Goal: Task Accomplishment & Management: Manage account settings

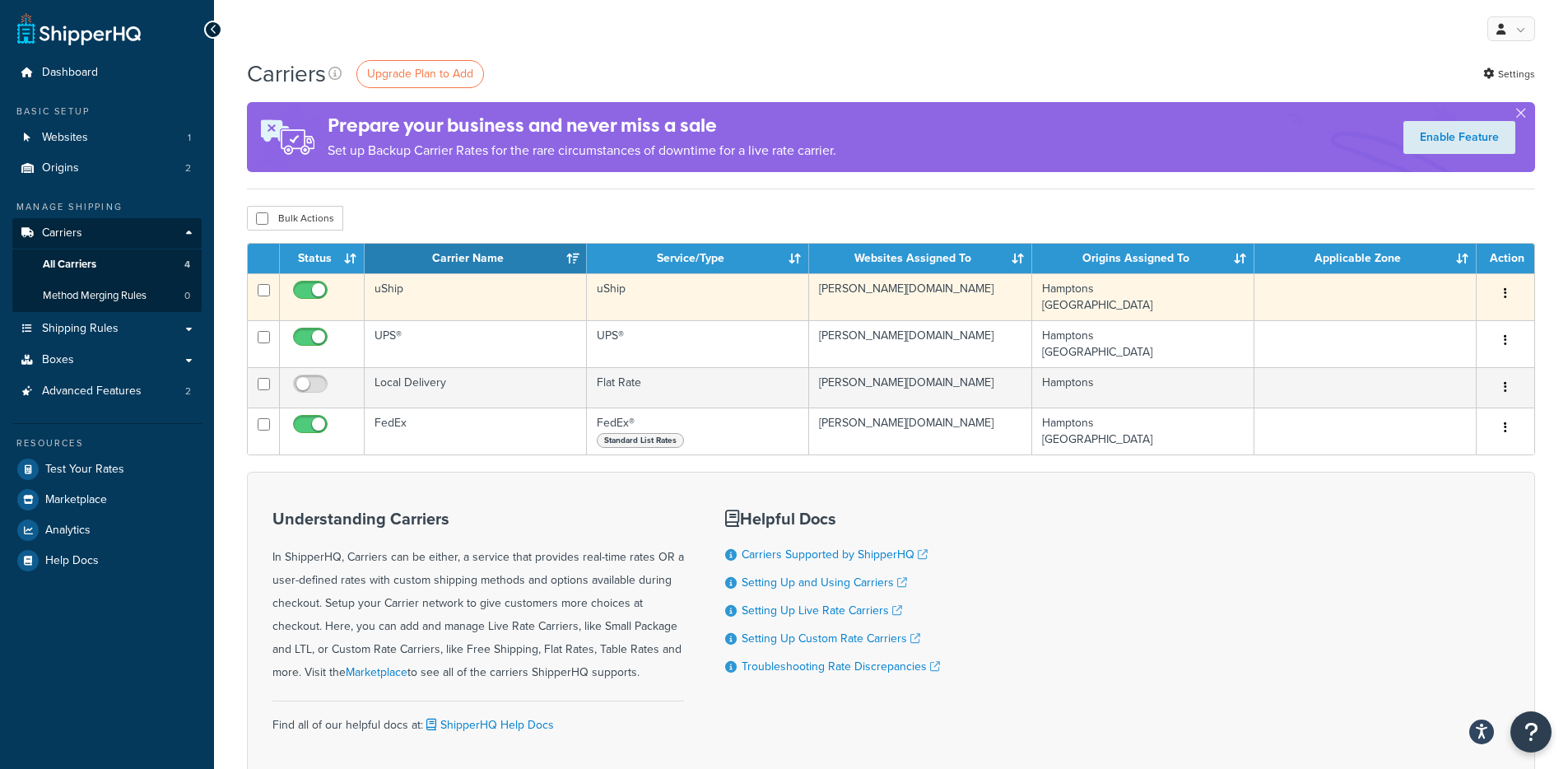
click at [1510, 294] on button "button" at bounding box center [1504, 293] width 23 height 26
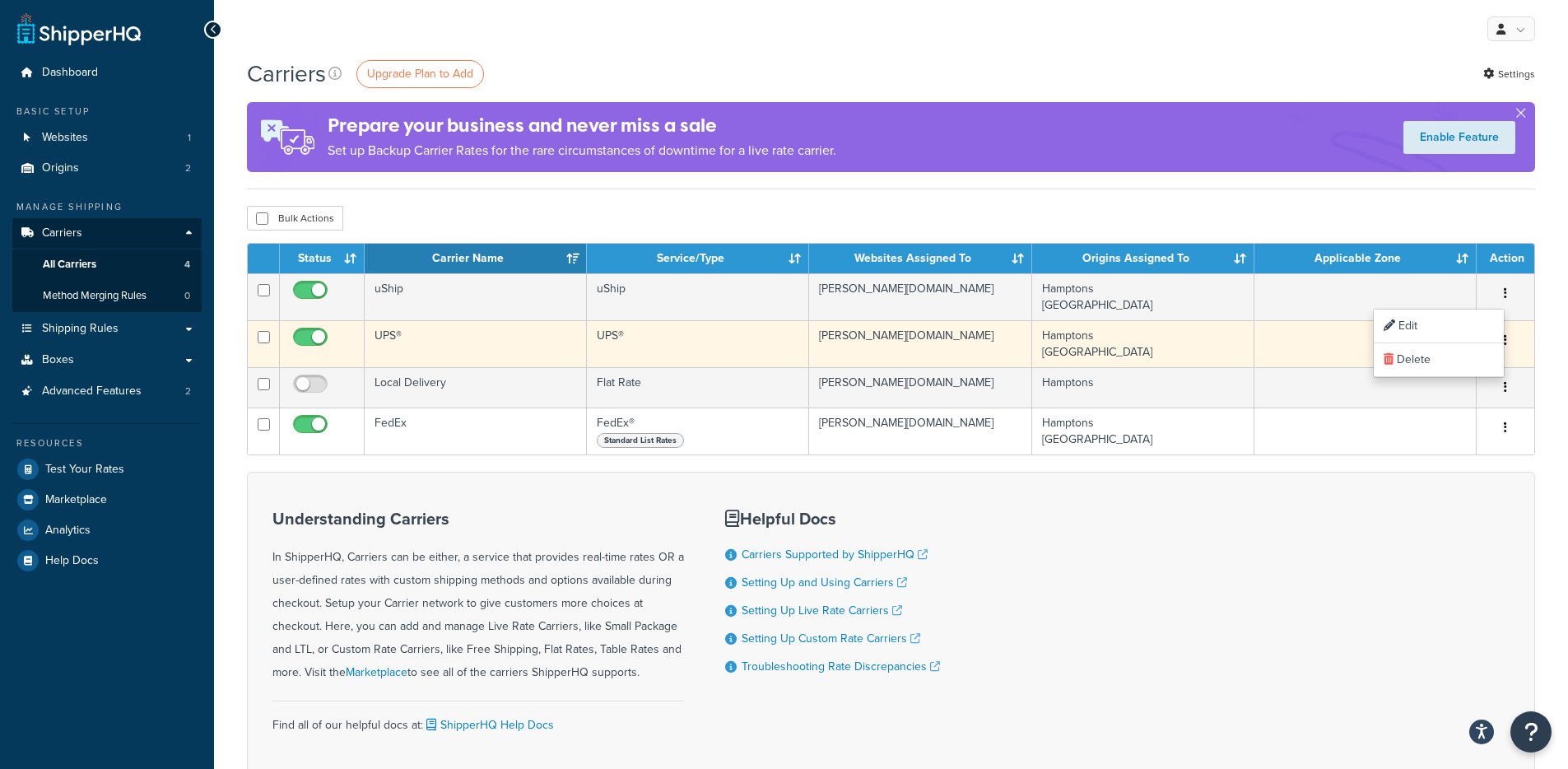
click at [1512, 340] on button "button" at bounding box center [1504, 340] width 23 height 26
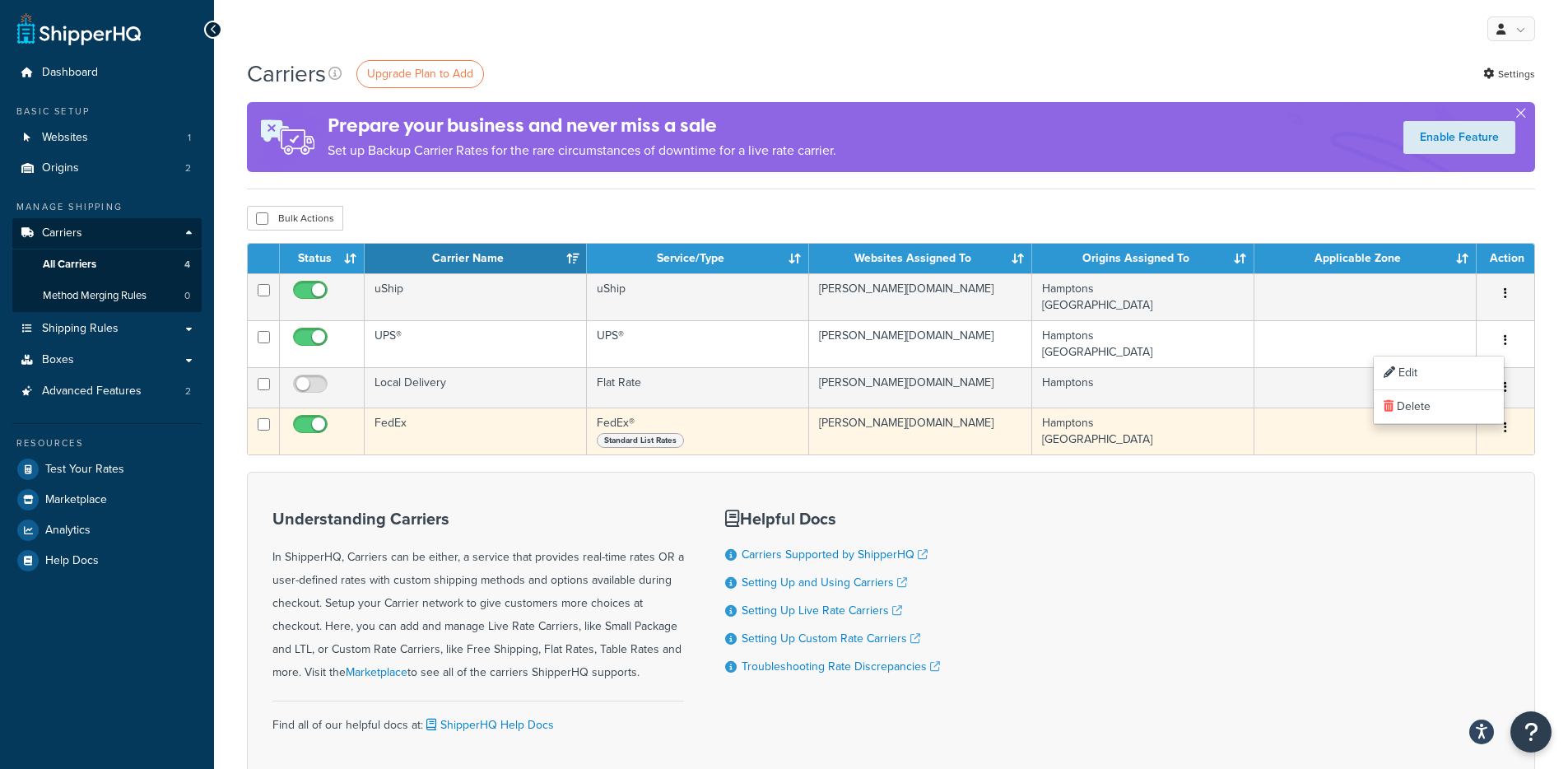
click at [1508, 424] on button "button" at bounding box center [1504, 428] width 23 height 26
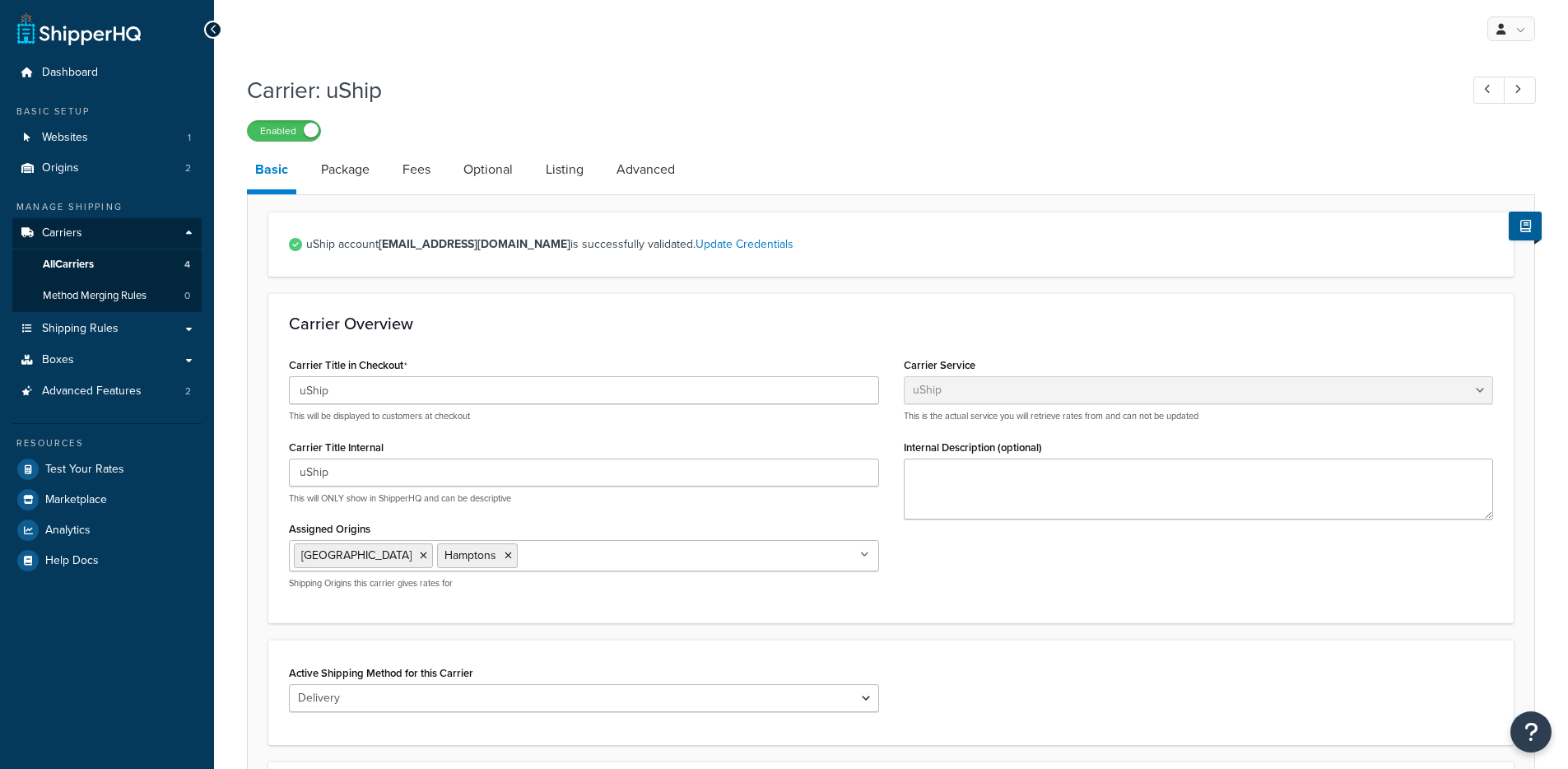
select select "uShip"
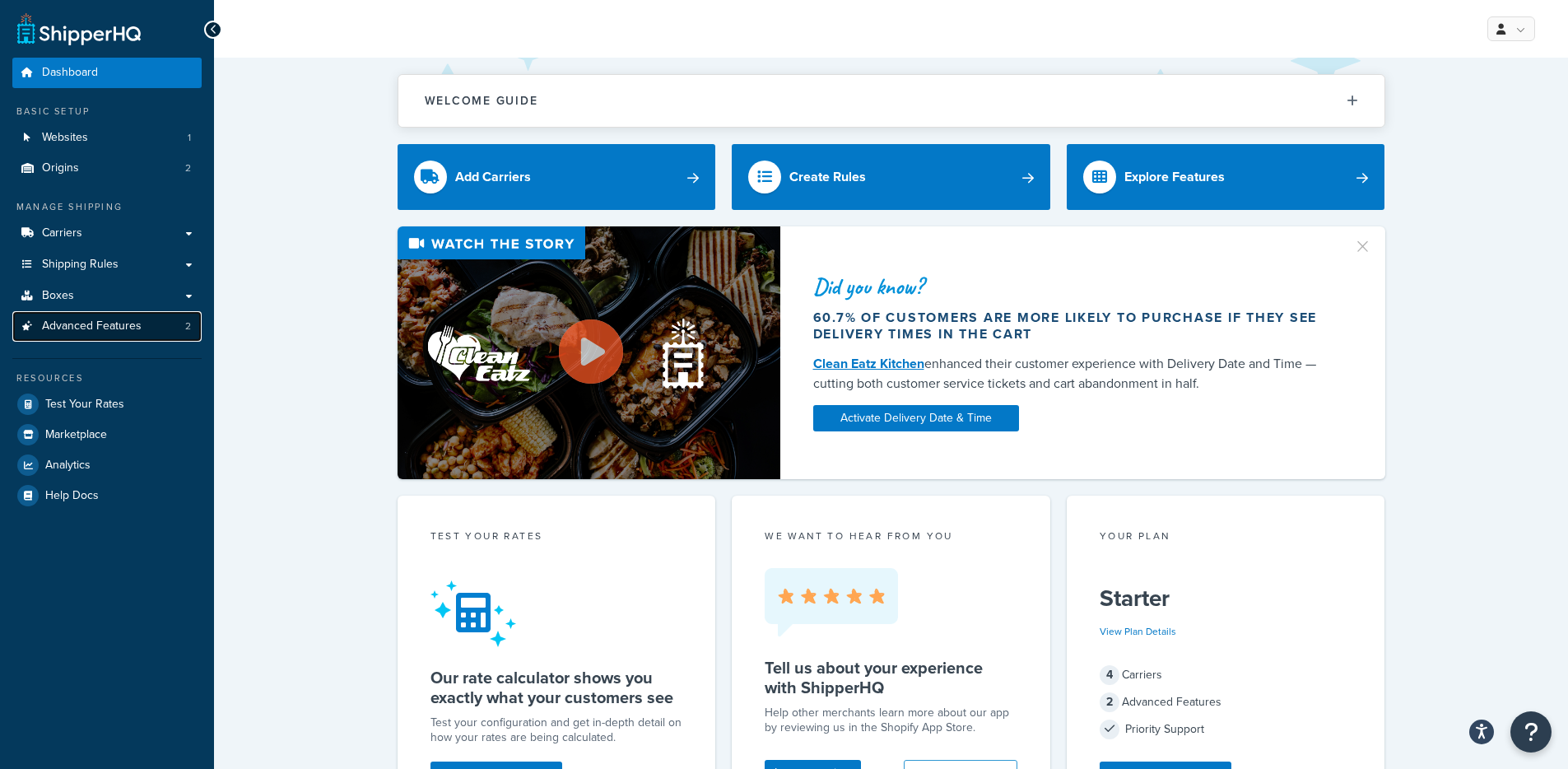
click at [134, 325] on span "Advanced Features" at bounding box center [92, 326] width 100 height 14
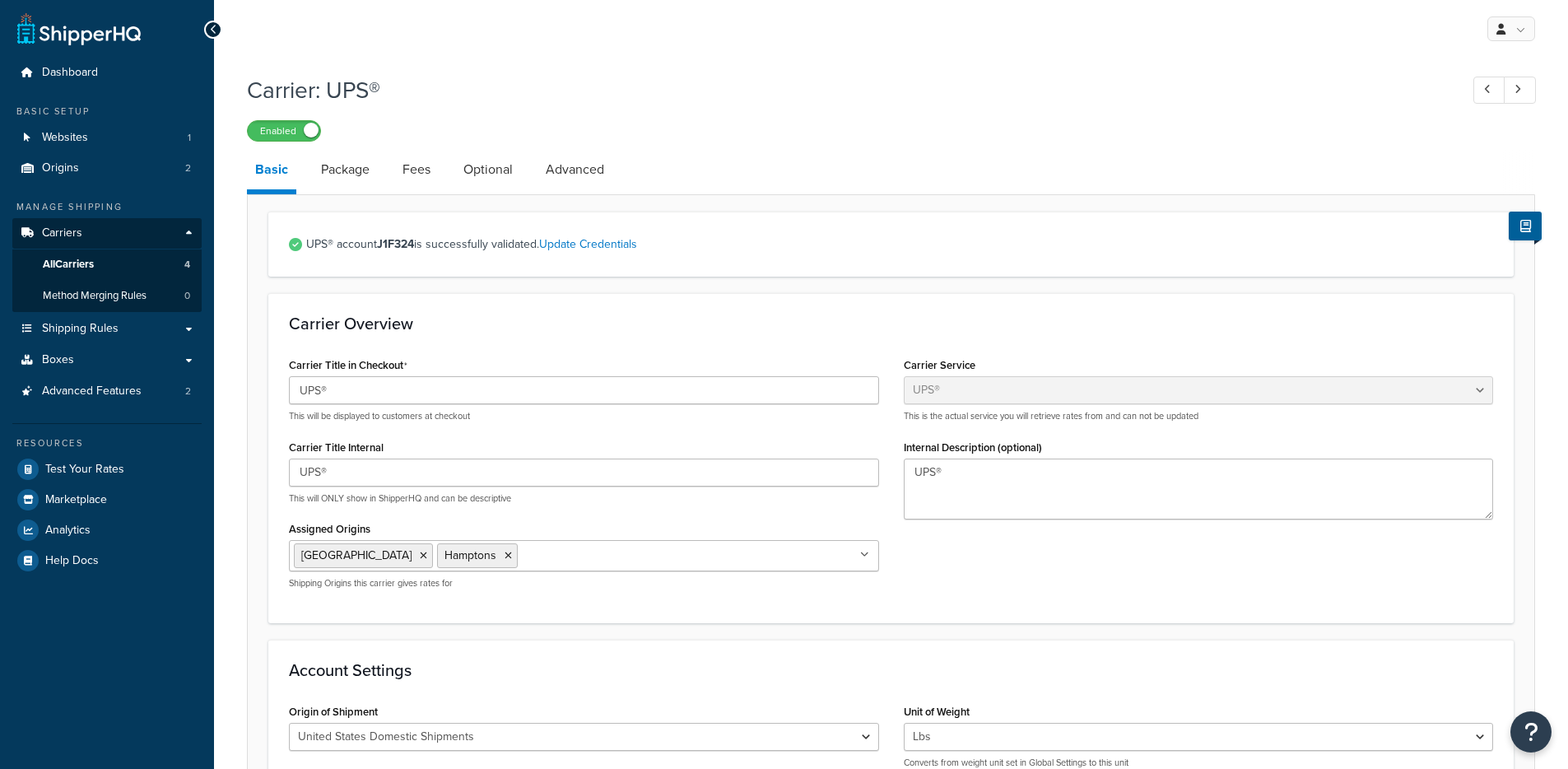
select select "ups"
click at [349, 189] on link "Package" at bounding box center [345, 170] width 65 height 40
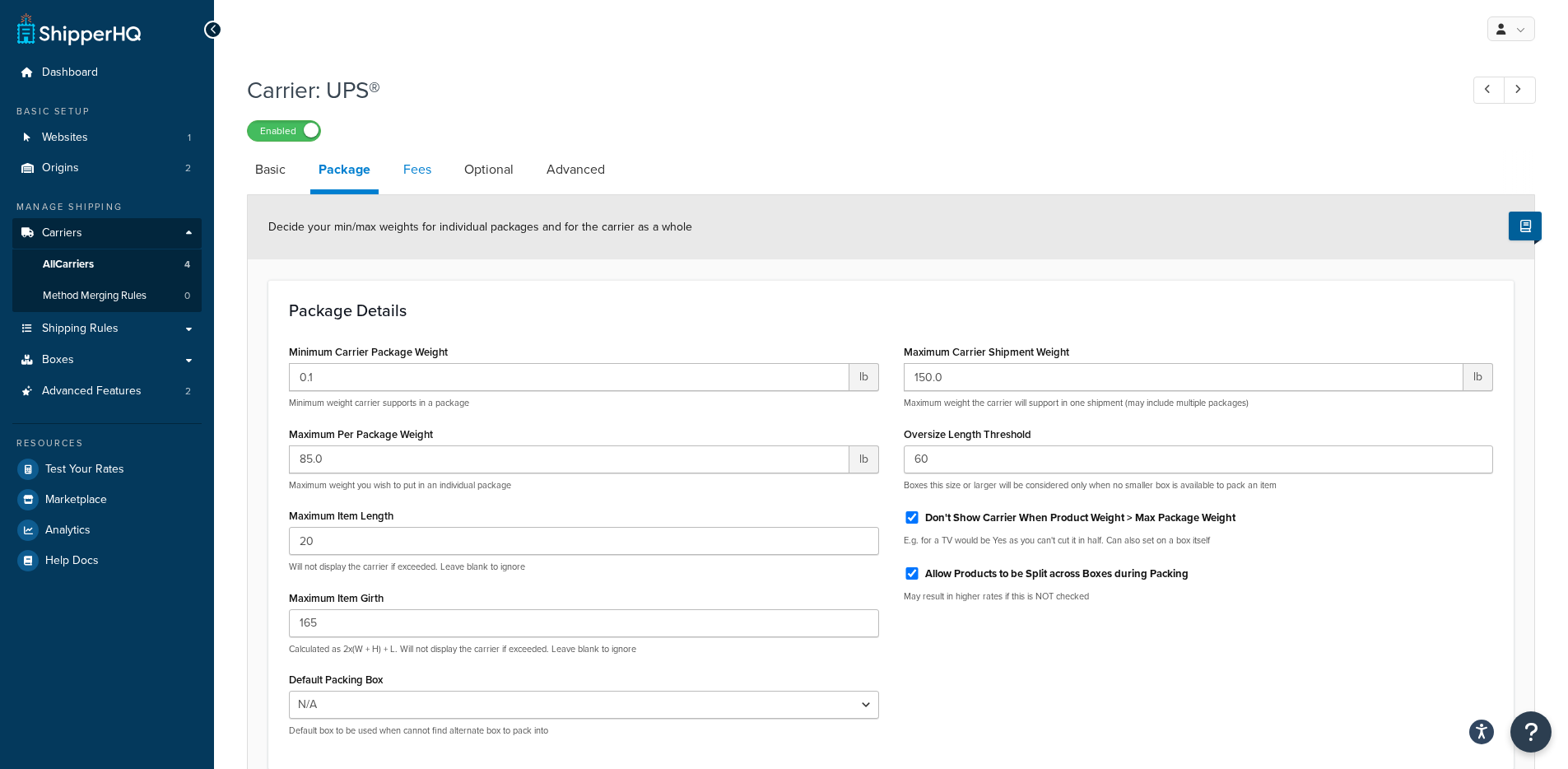
click at [425, 178] on link "Fees" at bounding box center [417, 170] width 45 height 40
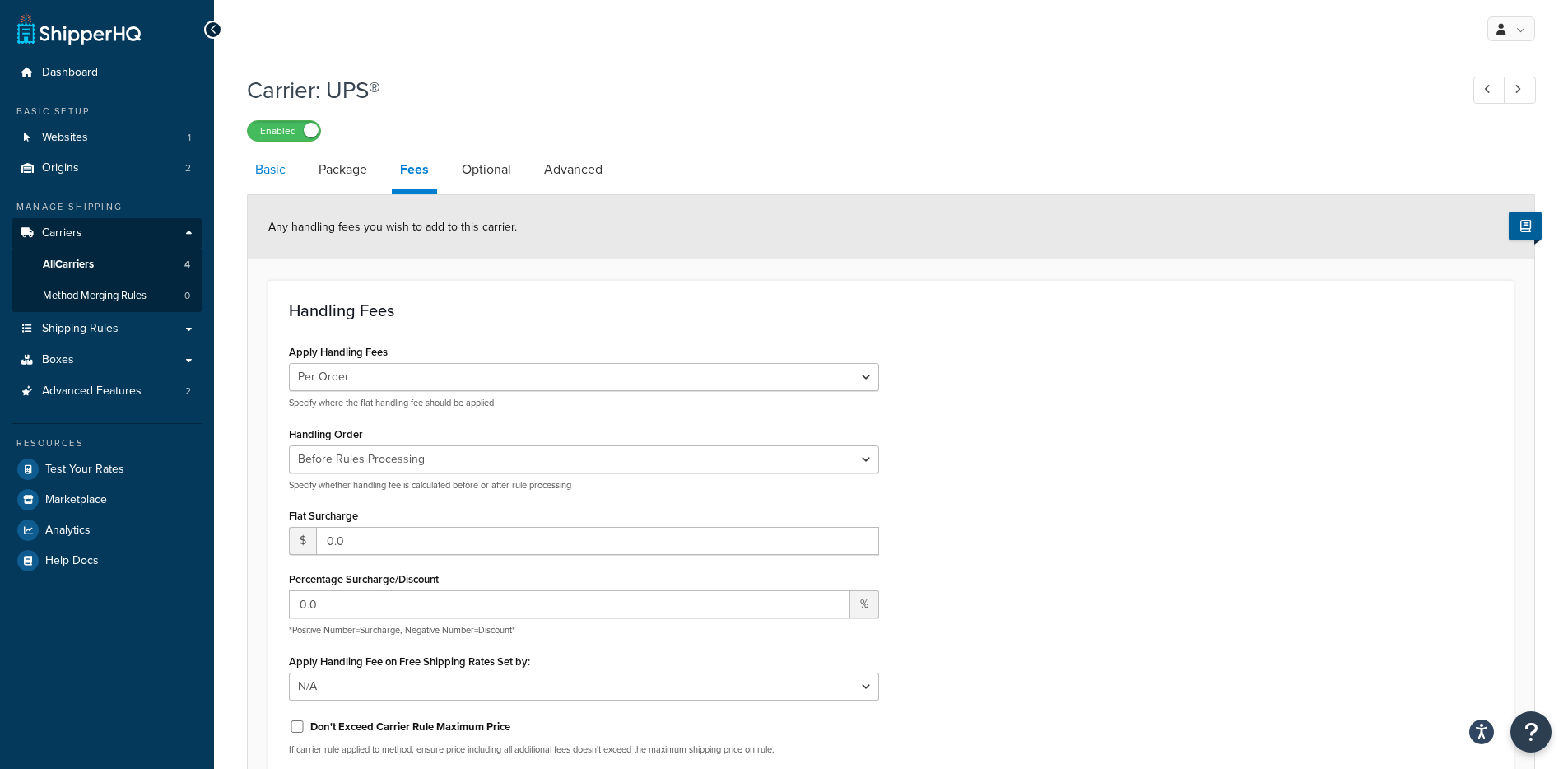
click at [283, 179] on link "Basic" at bounding box center [270, 170] width 47 height 40
select select "ups"
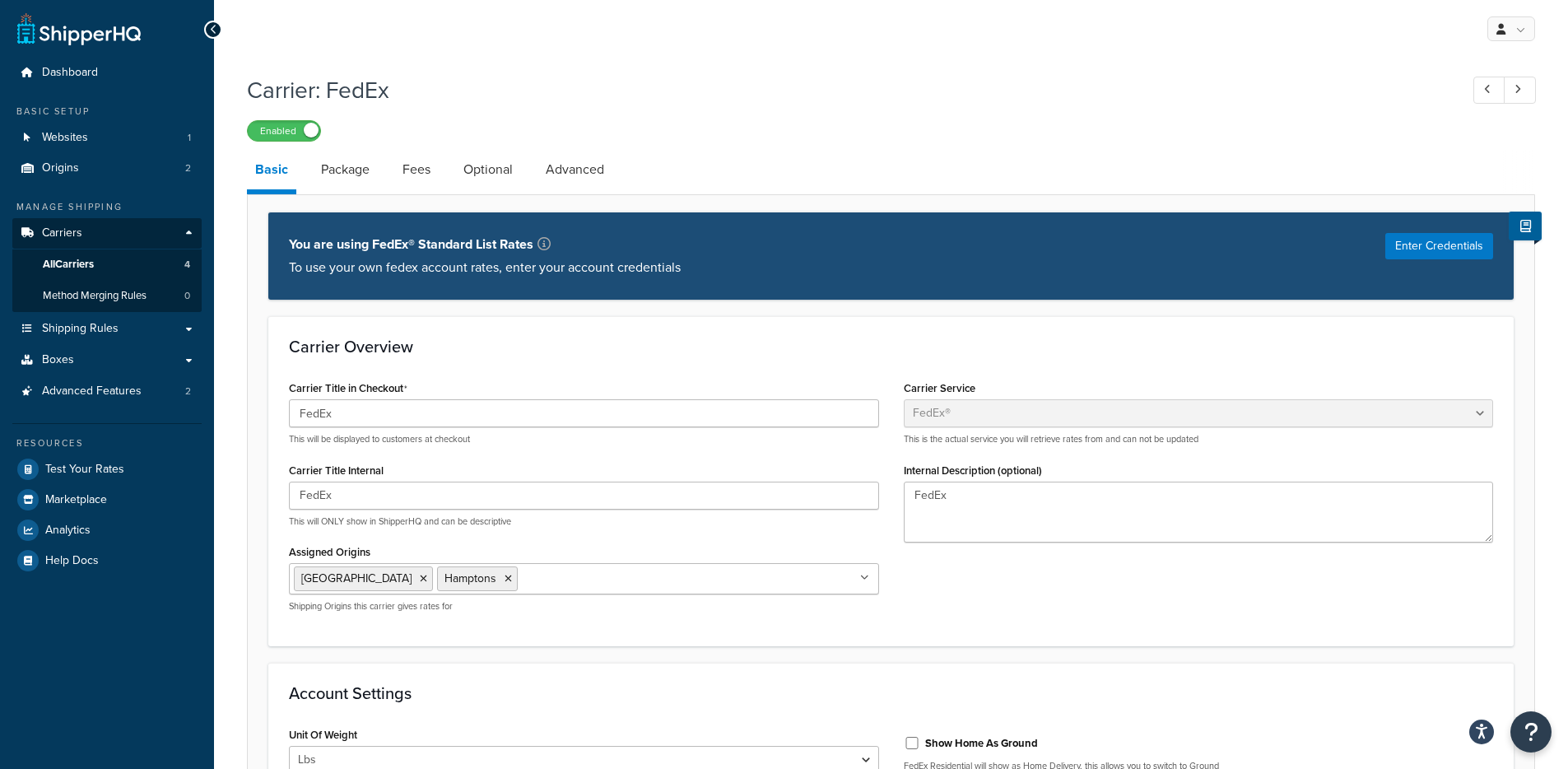
select select "fedEx"
select select "REGULAR_PICKUP"
select select "YOUR_PACKAGING"
click at [353, 173] on link "Package" at bounding box center [345, 170] width 65 height 40
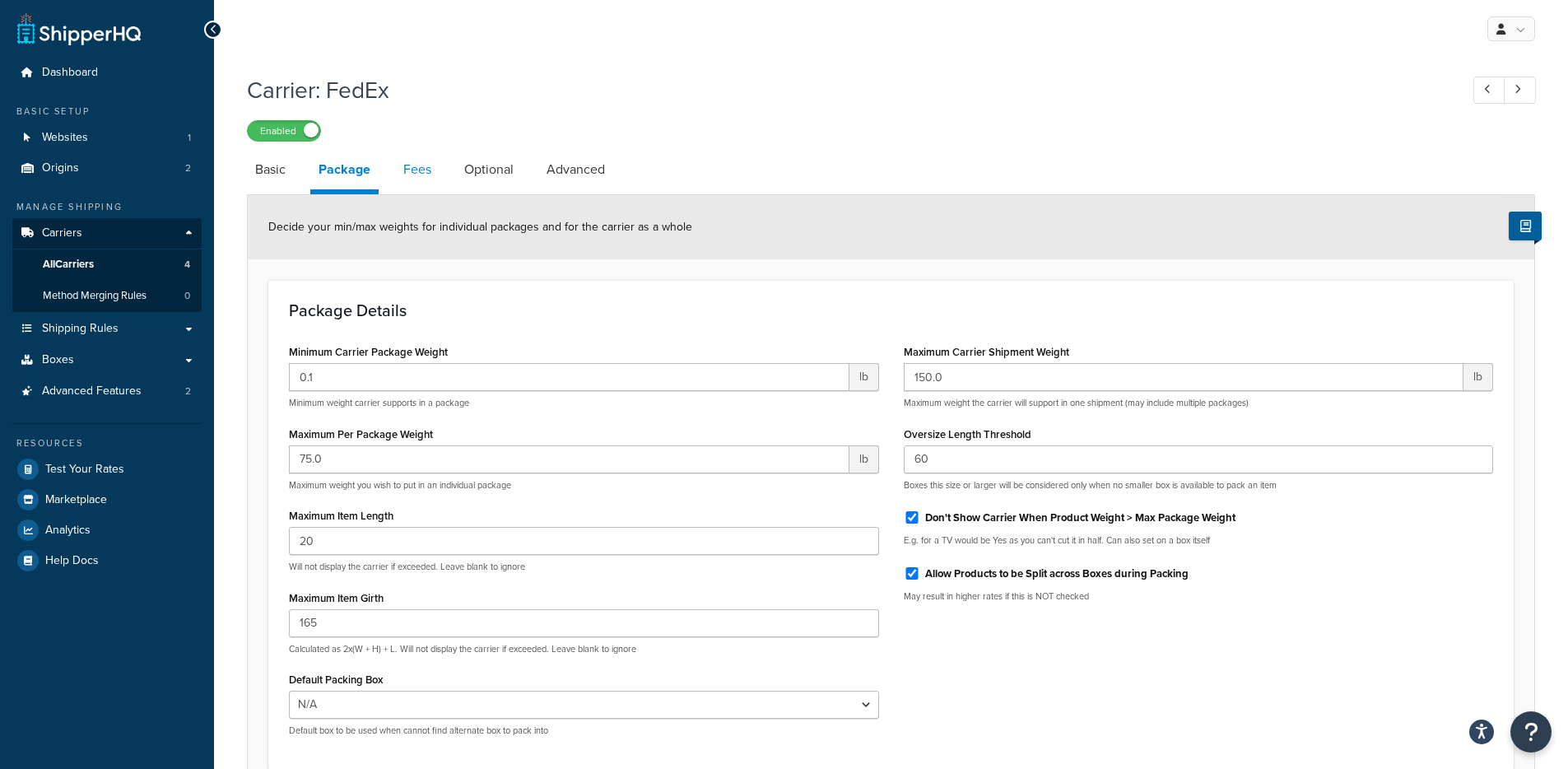
click at [422, 170] on link "Fees" at bounding box center [417, 170] width 45 height 40
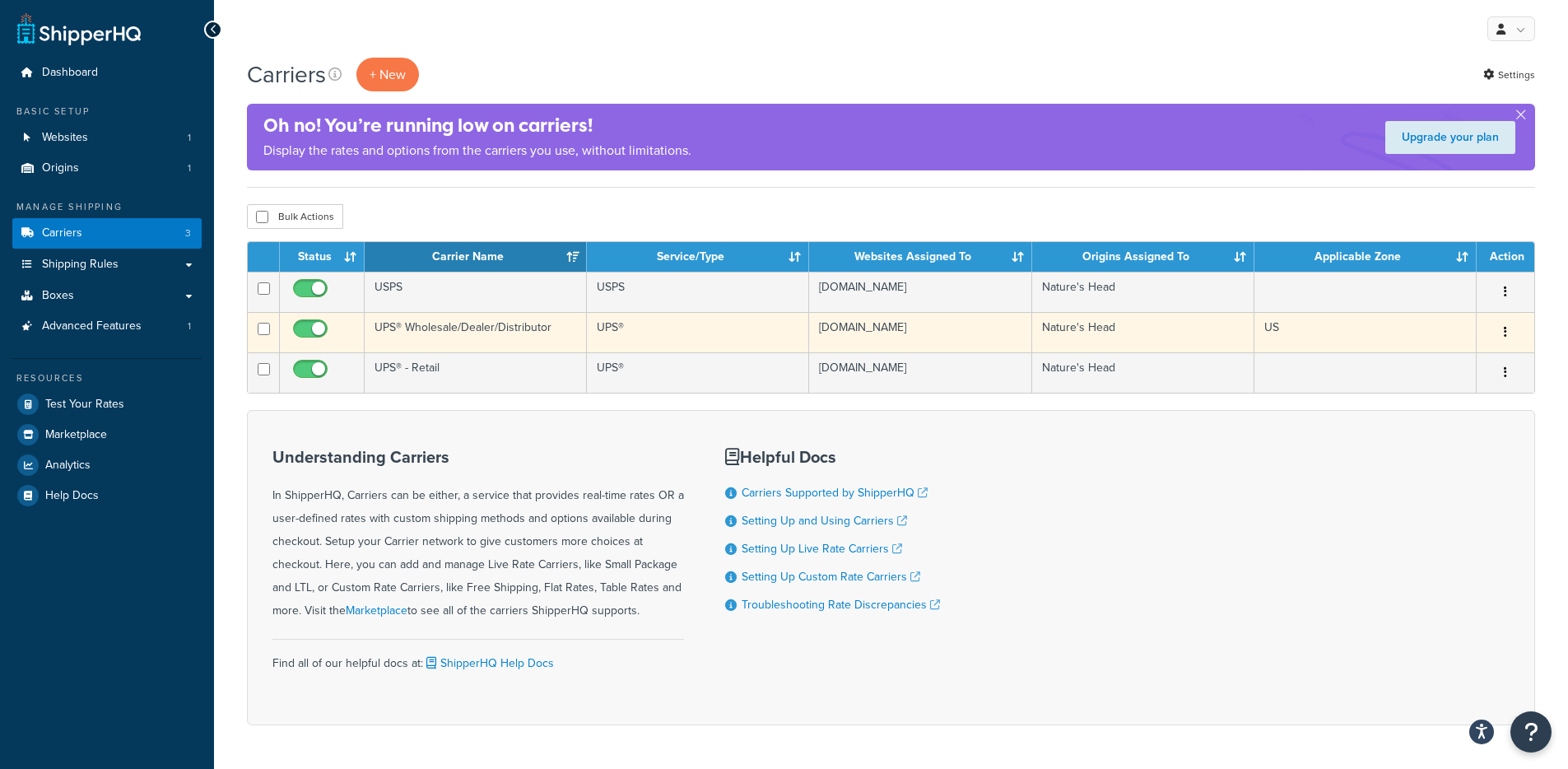
click at [1505, 337] on icon "button" at bounding box center [1504, 332] width 3 height 12
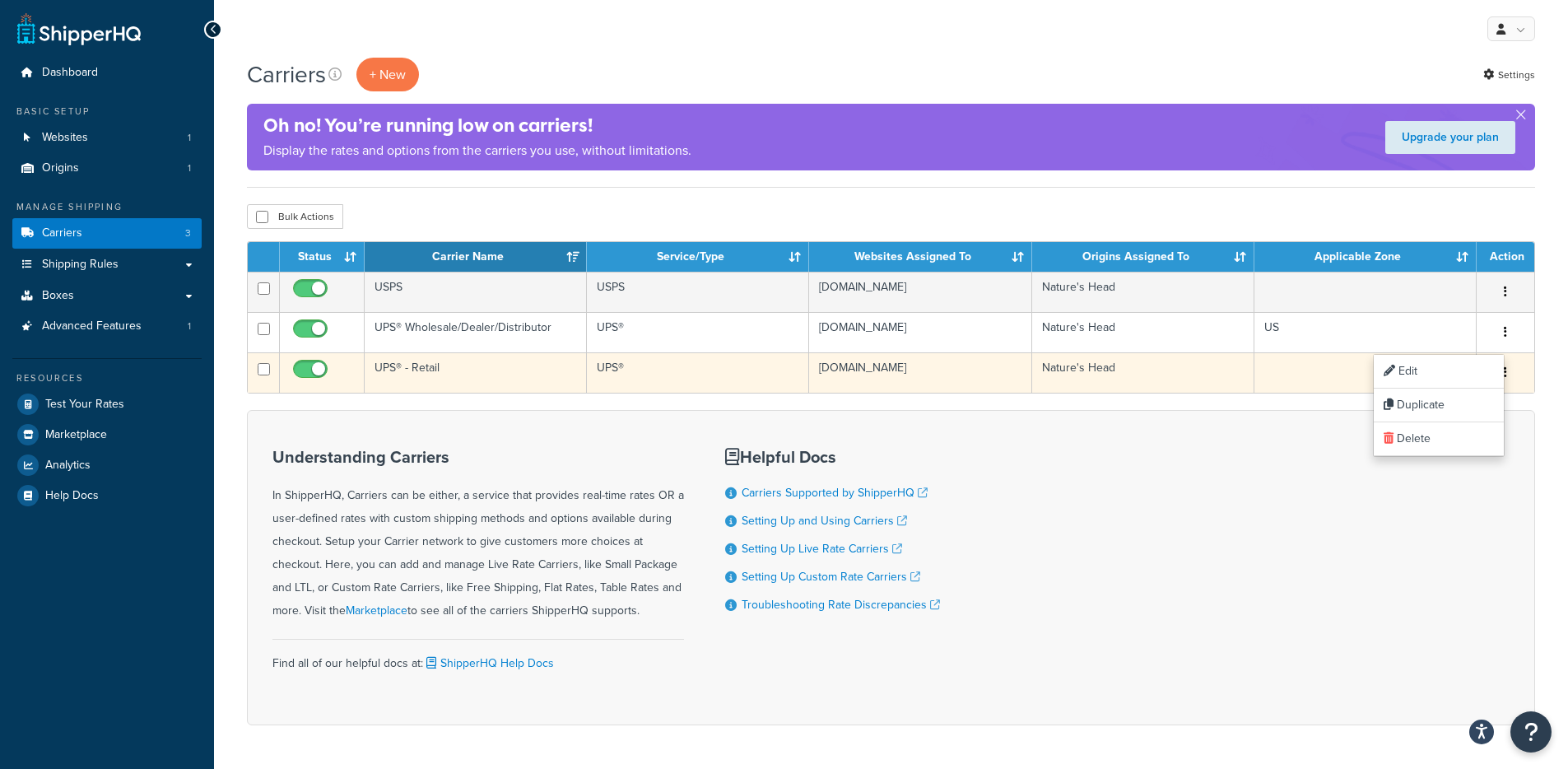
click at [1207, 393] on td "Nature's Head" at bounding box center [1143, 372] width 222 height 40
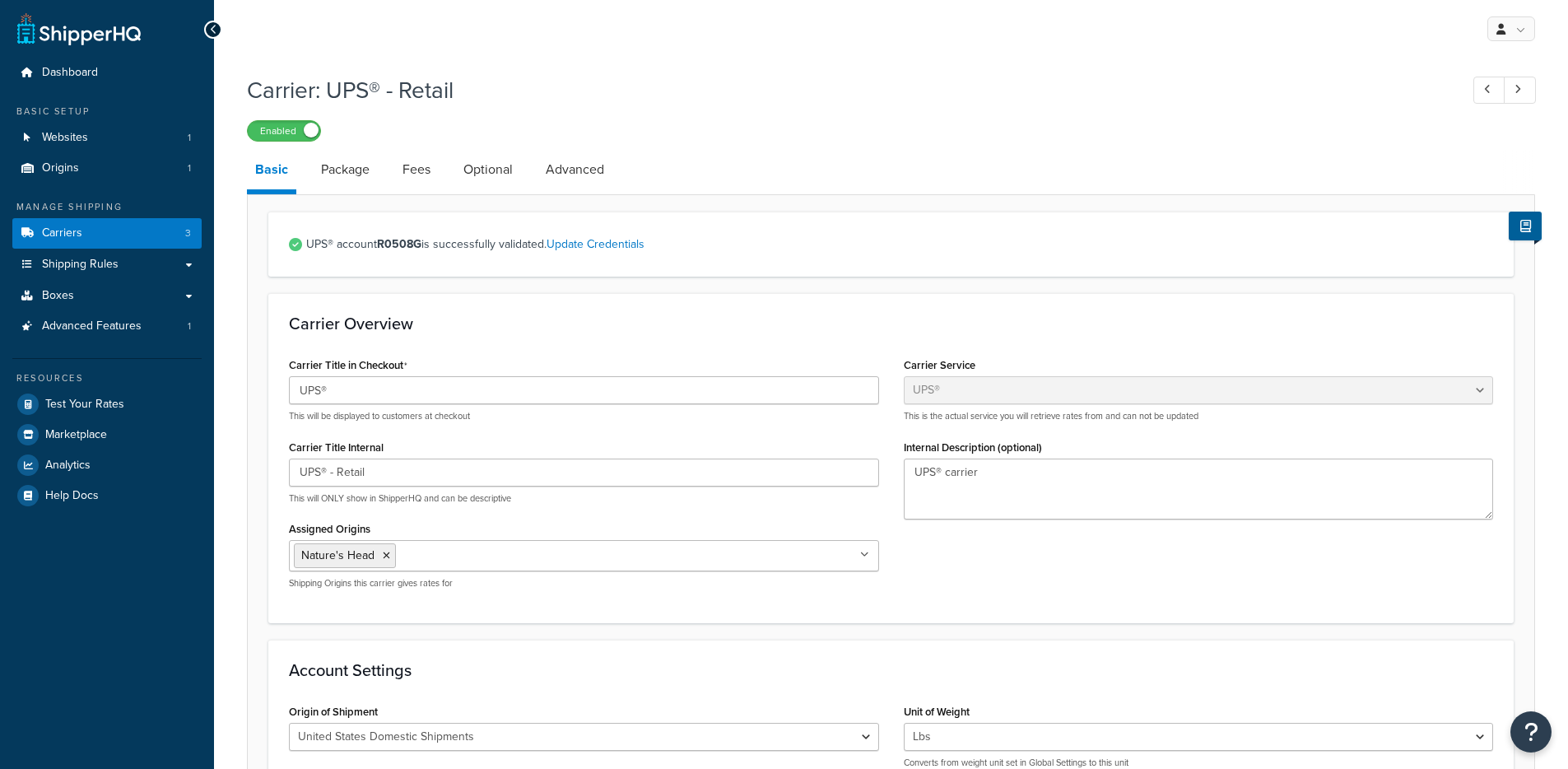
select select "ups"
click at [498, 174] on link "Optional" at bounding box center [488, 170] width 66 height 40
select select "ups"
click at [502, 180] on link "Optional" at bounding box center [488, 170] width 66 height 40
select select "business"
